Goal: Navigation & Orientation: Find specific page/section

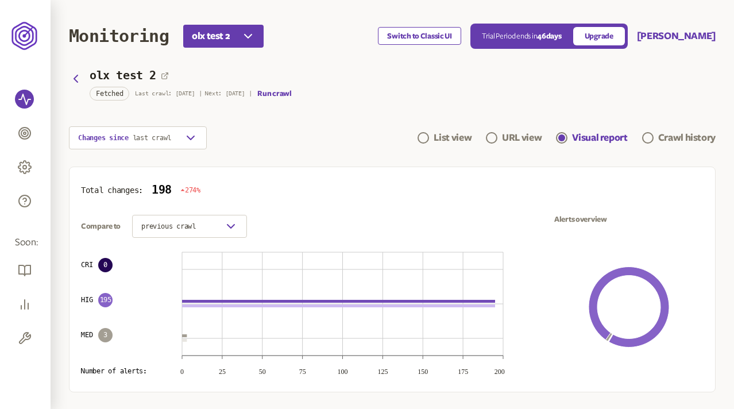
click at [415, 36] on button "Switch to Classic UI" at bounding box center [419, 36] width 83 height 18
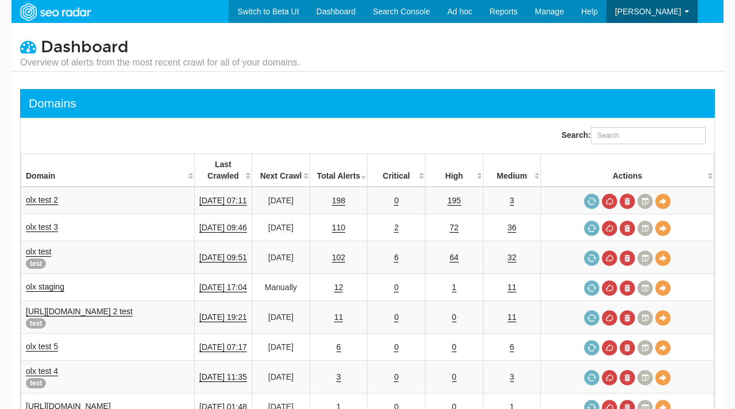
select select "25"
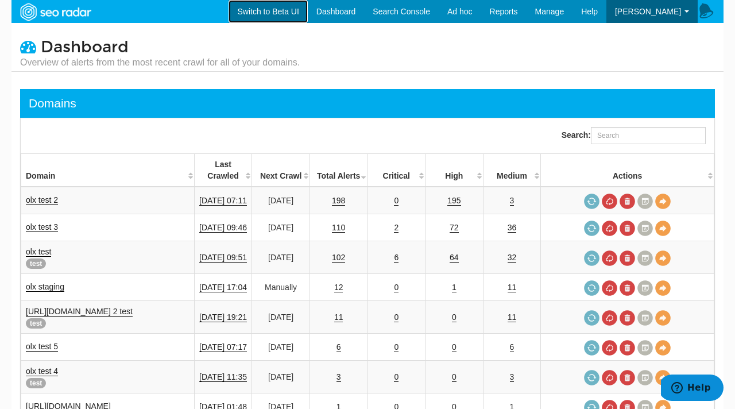
click at [277, 14] on link "Switch to Beta UI" at bounding box center [268, 11] width 79 height 23
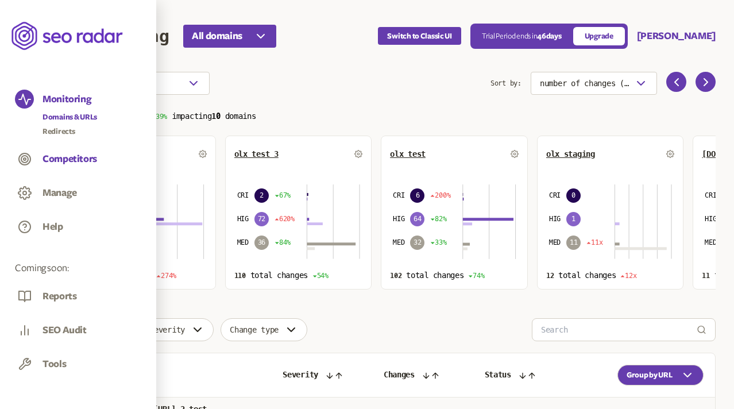
click at [62, 161] on button "Competitors" at bounding box center [69, 159] width 55 height 13
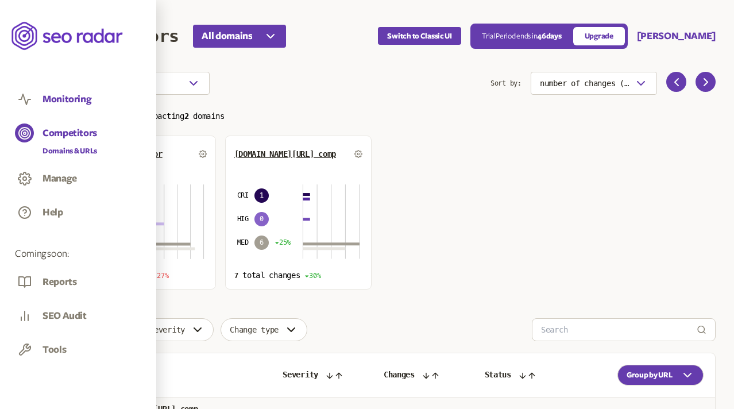
click at [71, 96] on button "Monitoring" at bounding box center [66, 99] width 49 height 13
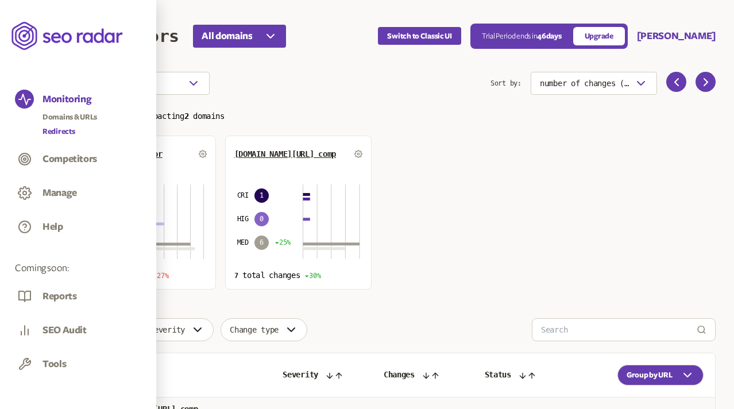
click at [65, 130] on link "Redirects" at bounding box center [69, 131] width 55 height 11
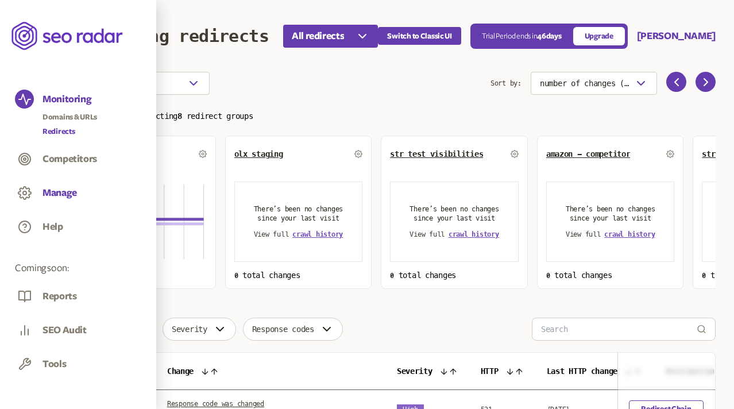
click at [60, 188] on button "Manage" at bounding box center [59, 193] width 34 height 13
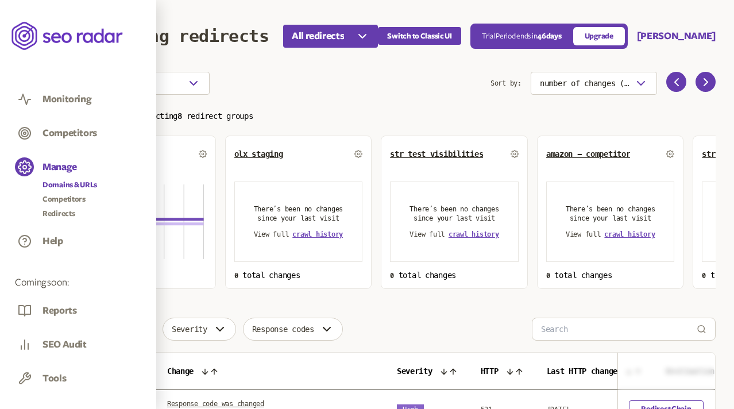
click at [51, 187] on link "Domains & URLs" at bounding box center [69, 184] width 55 height 11
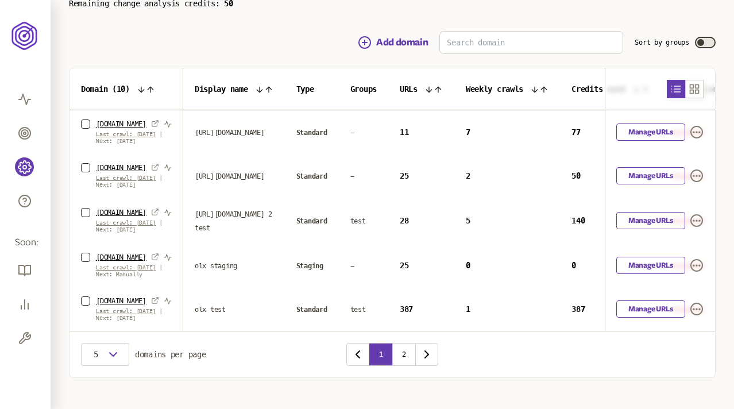
scroll to position [124, 0]
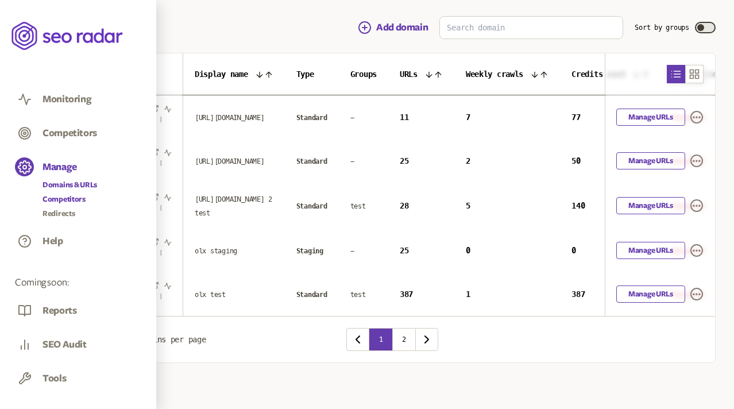
click at [60, 196] on link "Competitors" at bounding box center [69, 199] width 55 height 11
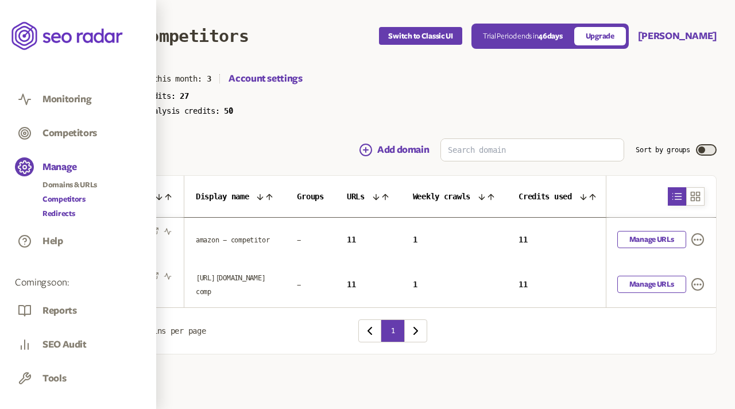
click at [61, 212] on link "Redirects" at bounding box center [69, 213] width 55 height 11
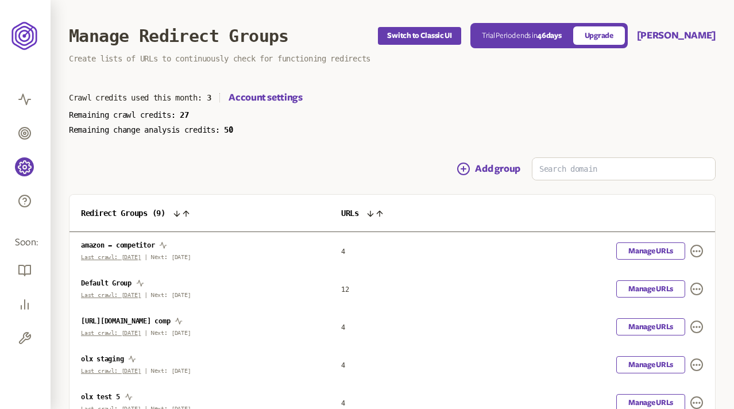
scroll to position [106, 0]
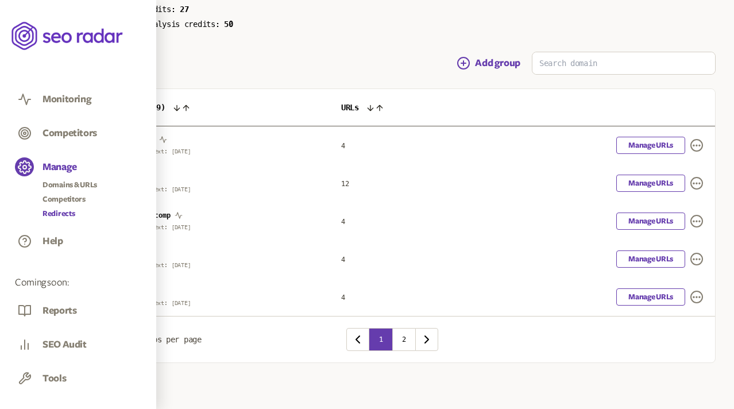
click at [76, 178] on div "Manage Domains & URLs Competitors Redirects" at bounding box center [69, 190] width 55 height 59
click at [76, 181] on link "Domains & URLs" at bounding box center [69, 184] width 55 height 11
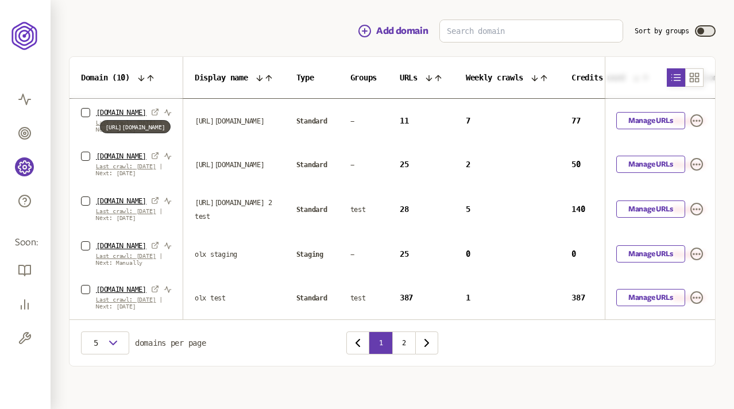
scroll to position [129, 0]
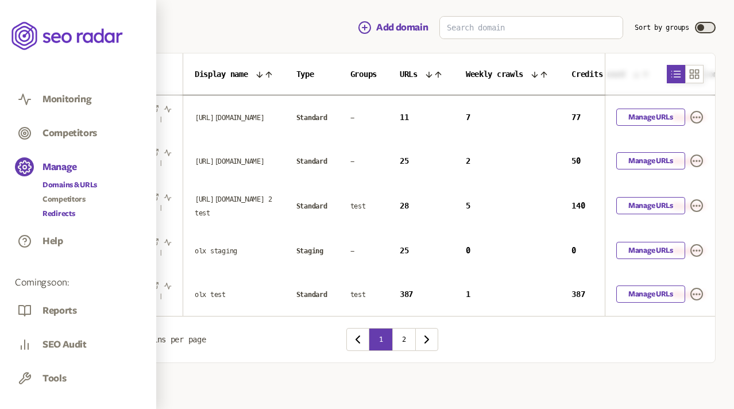
click at [64, 212] on link "Redirects" at bounding box center [69, 213] width 55 height 11
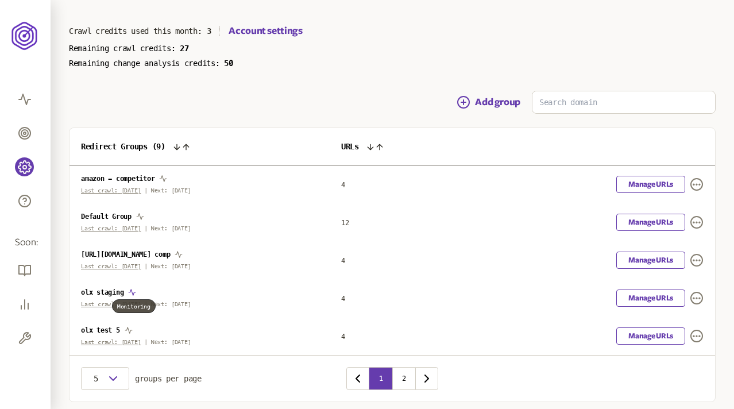
scroll to position [106, 0]
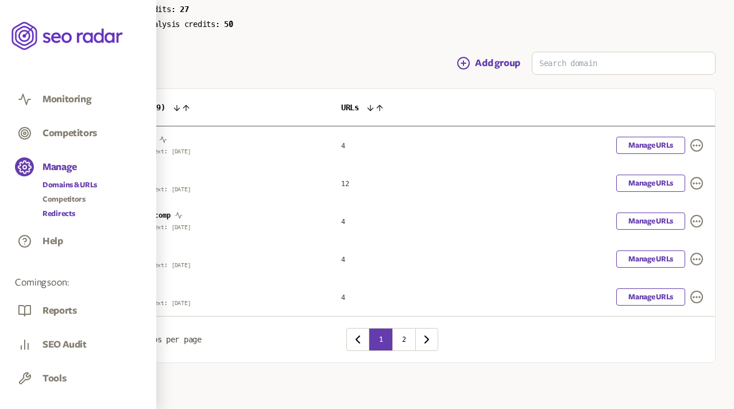
click at [59, 184] on link "Domains & URLs" at bounding box center [69, 184] width 55 height 11
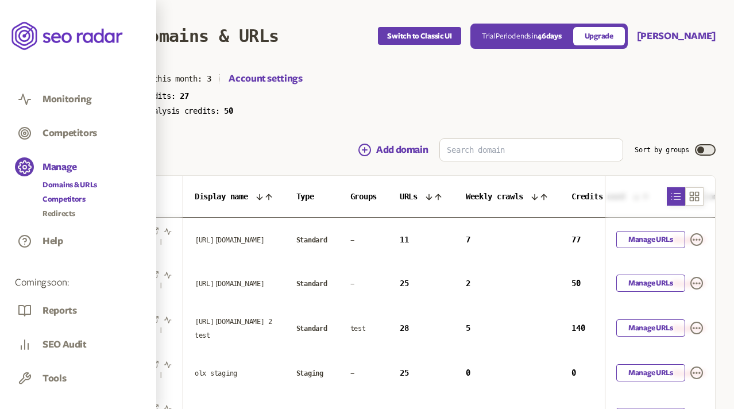
click at [58, 200] on link "Competitors" at bounding box center [69, 199] width 55 height 11
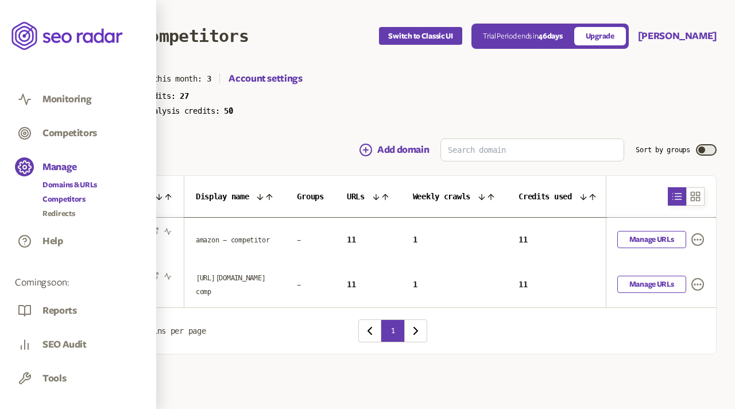
click at [57, 184] on link "Domains & URLs" at bounding box center [69, 184] width 55 height 11
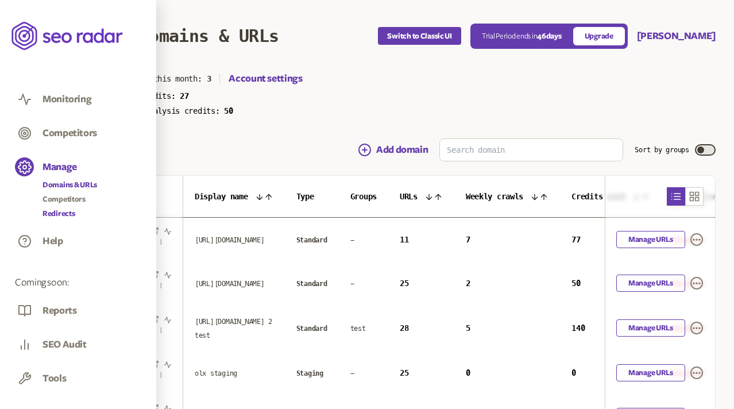
click at [55, 212] on link "Redirects" at bounding box center [69, 213] width 55 height 11
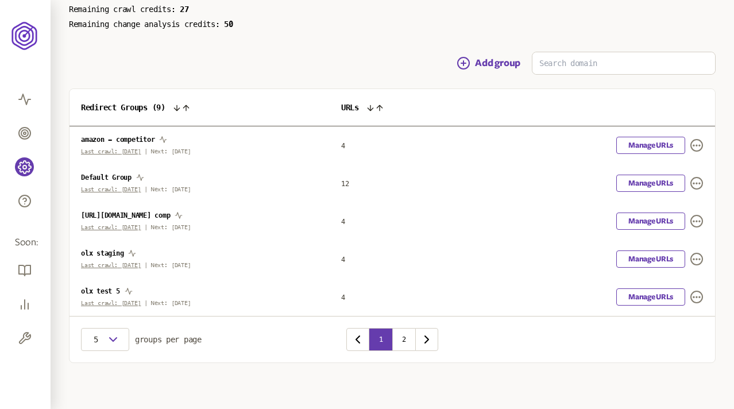
scroll to position [72, 0]
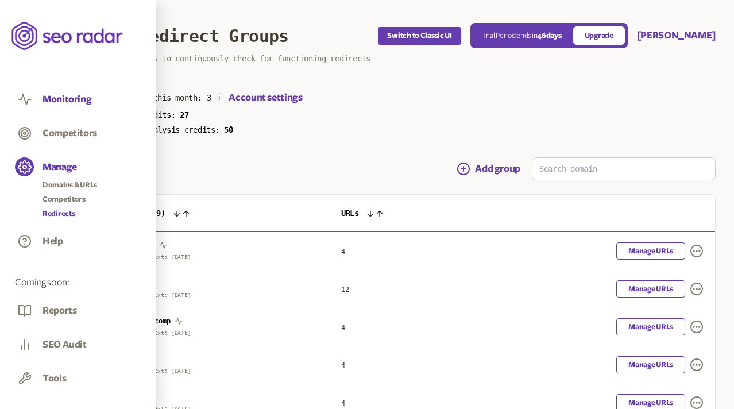
click at [60, 100] on button "Monitoring" at bounding box center [66, 99] width 49 height 13
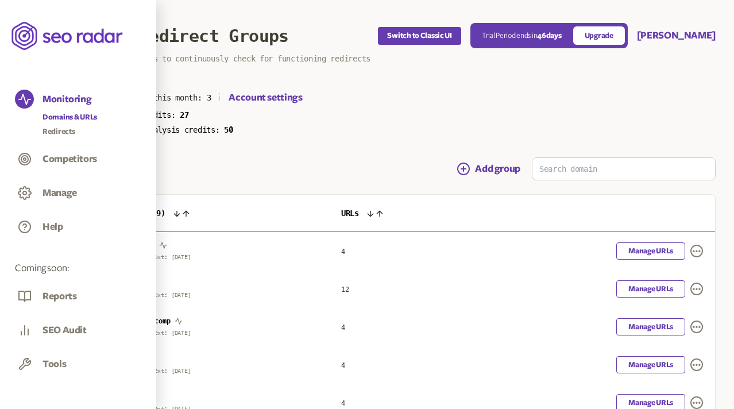
click at [66, 117] on link "Domains & URLs" at bounding box center [69, 116] width 55 height 11
